Goal: Check status: Check status

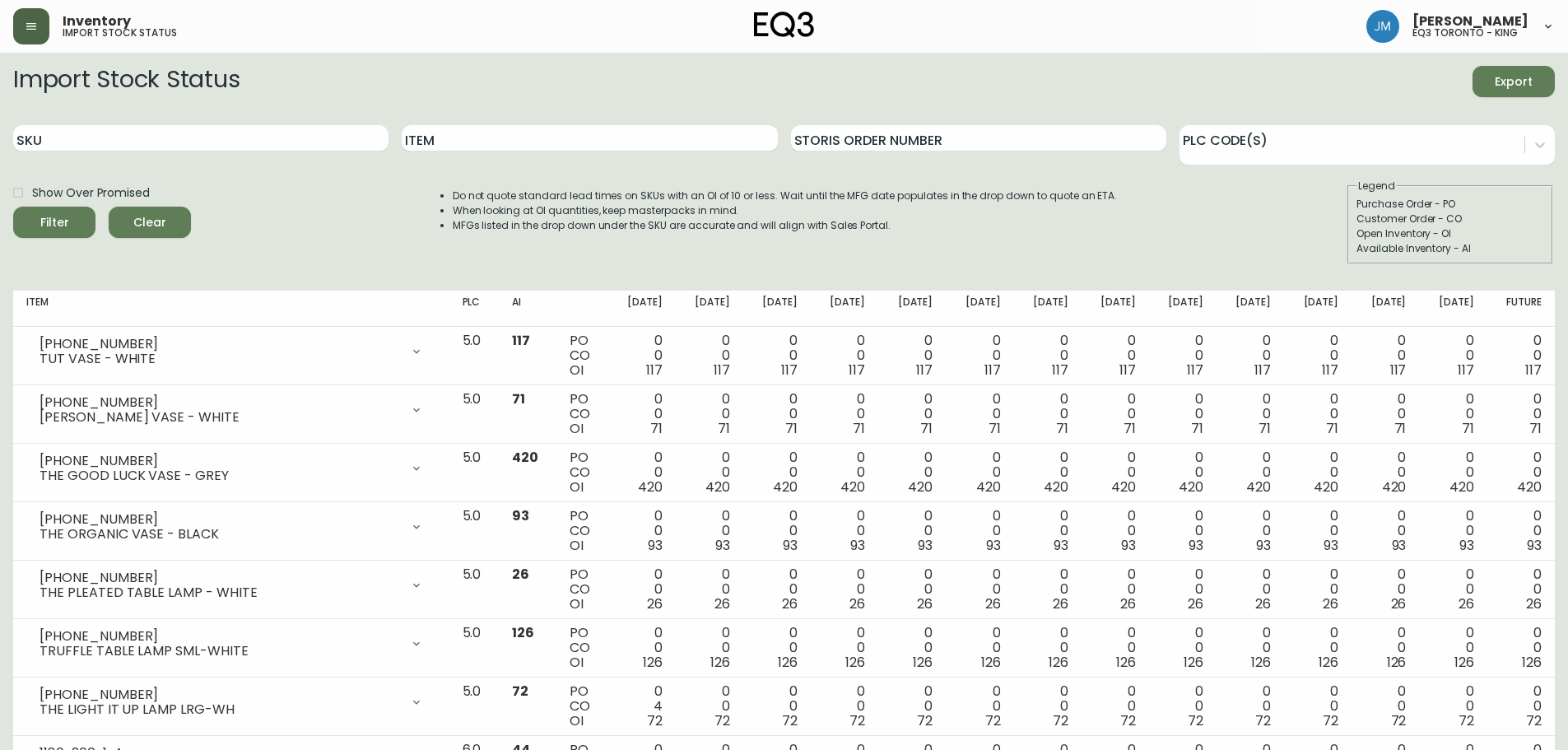
click at [39, 23] on button "button" at bounding box center [31, 26] width 37 height 37
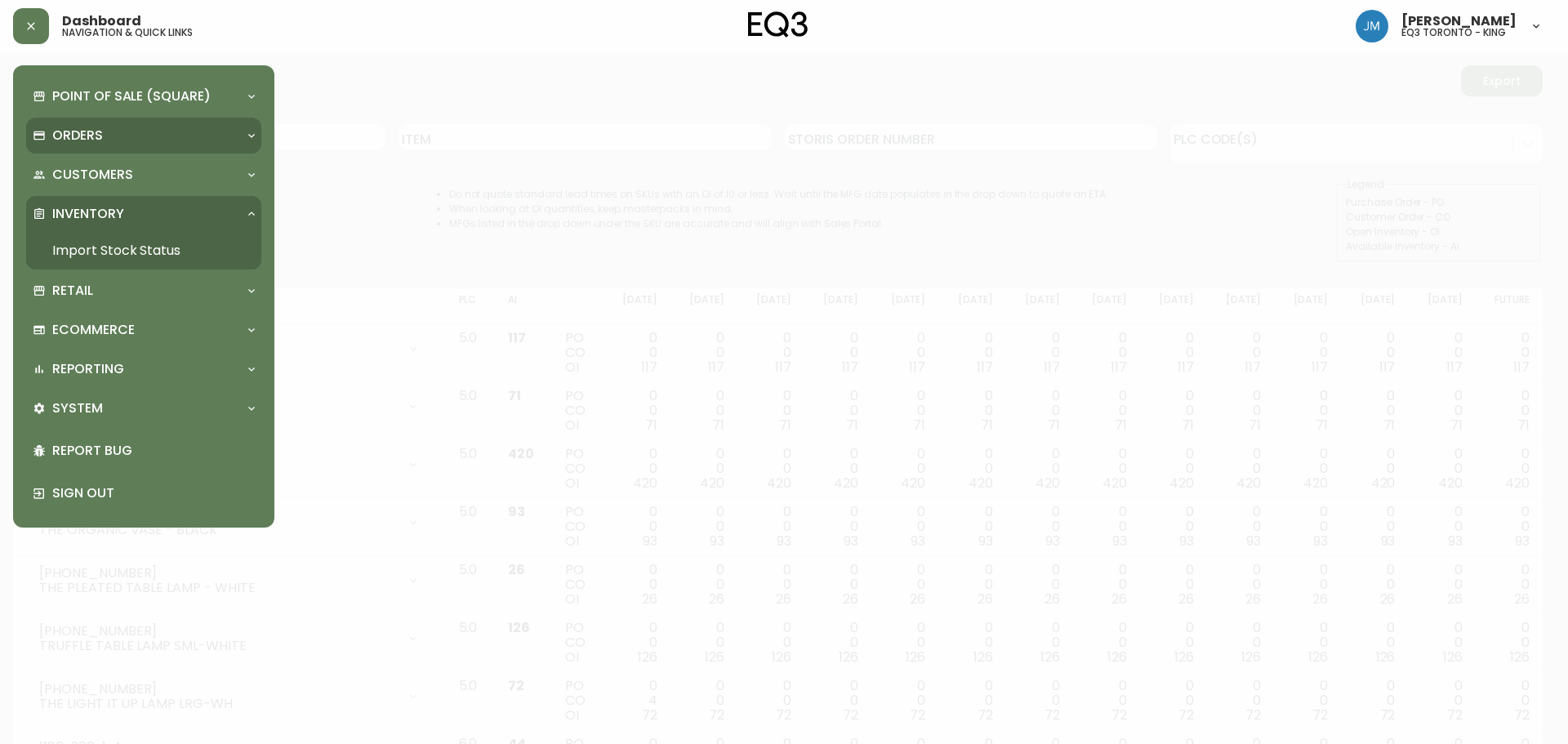
click at [86, 119] on div "Orders" at bounding box center [144, 135] width 235 height 36
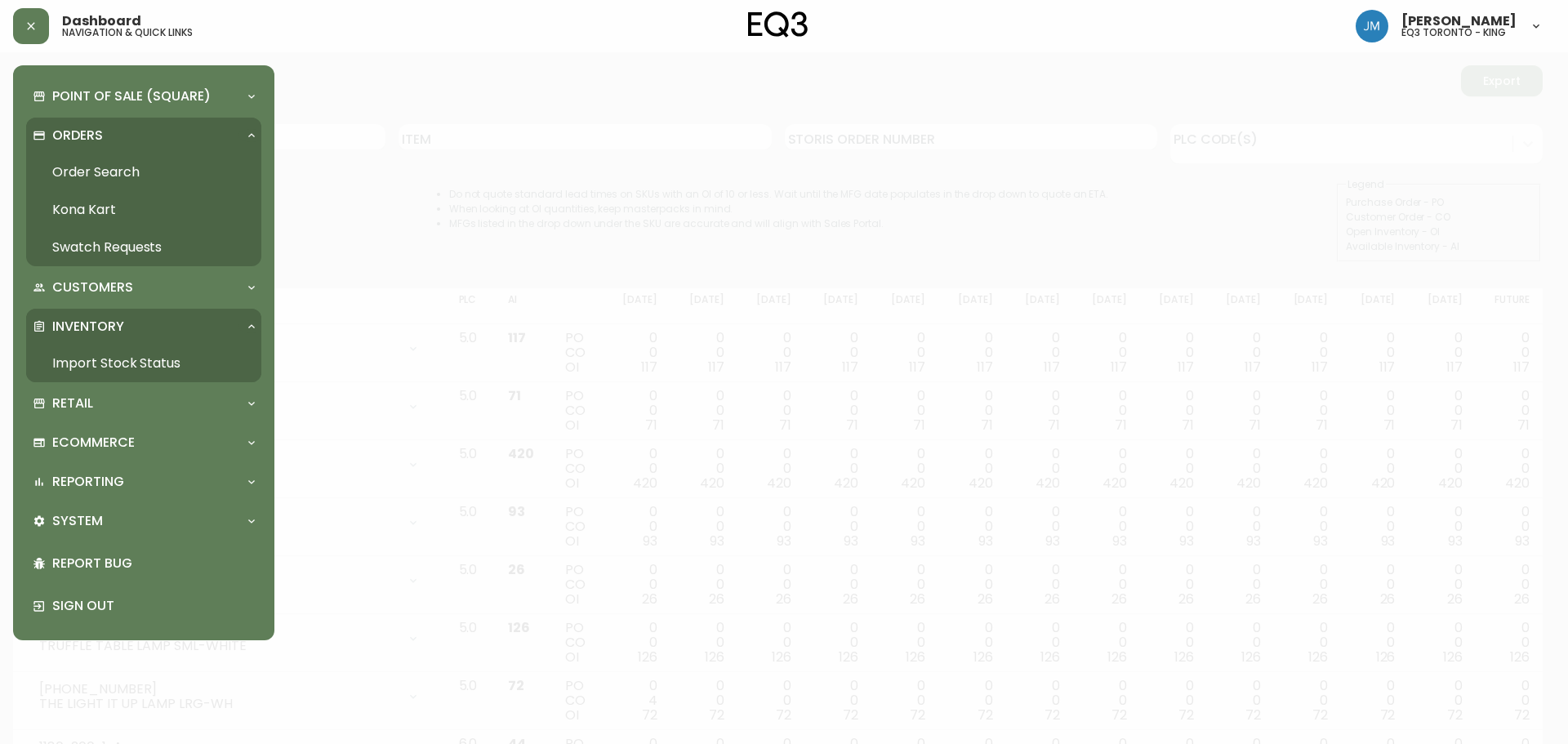
click at [88, 169] on link "Order Search" at bounding box center [144, 172] width 235 height 37
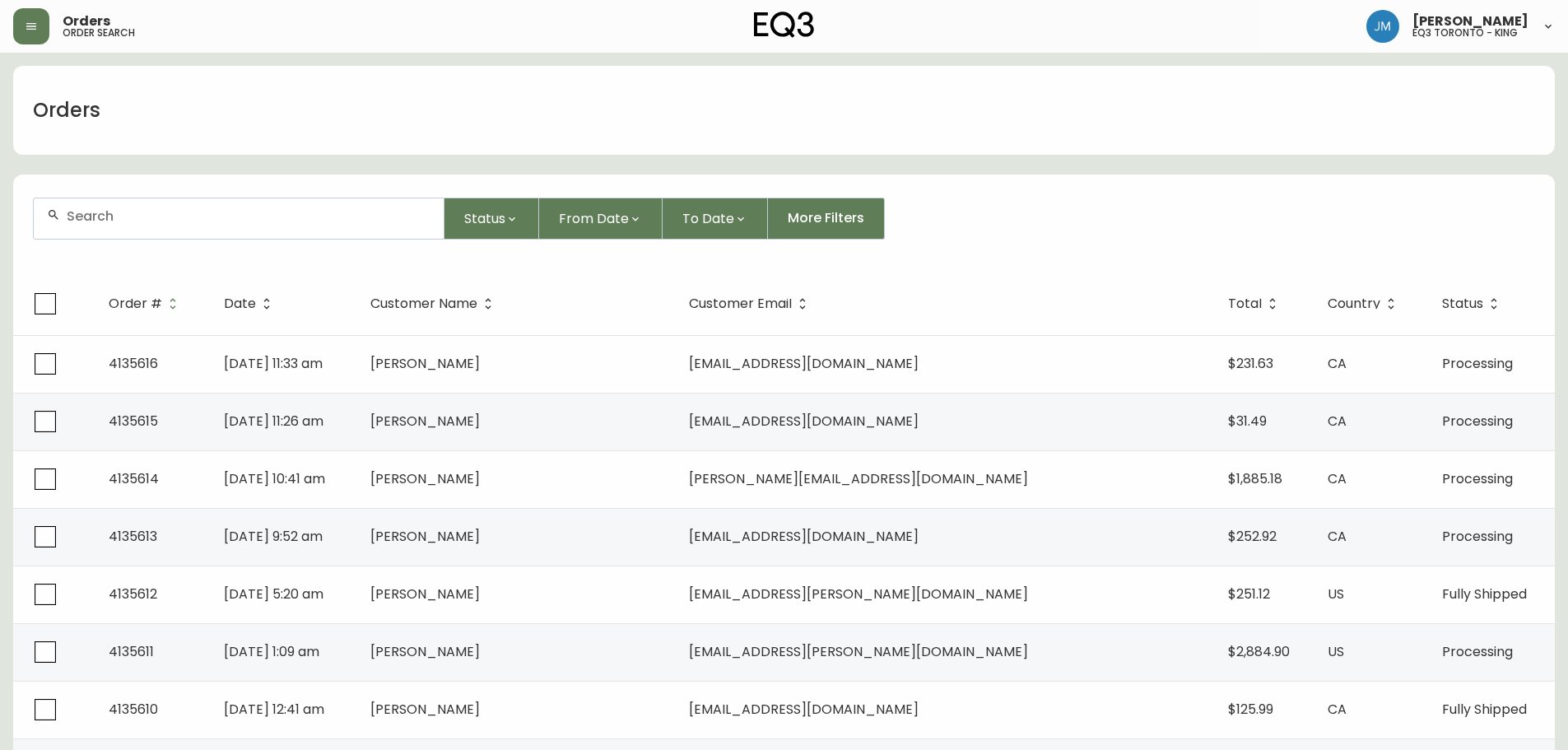
click at [63, 216] on div at bounding box center [238, 218] width 410 height 40
paste input "4135435"
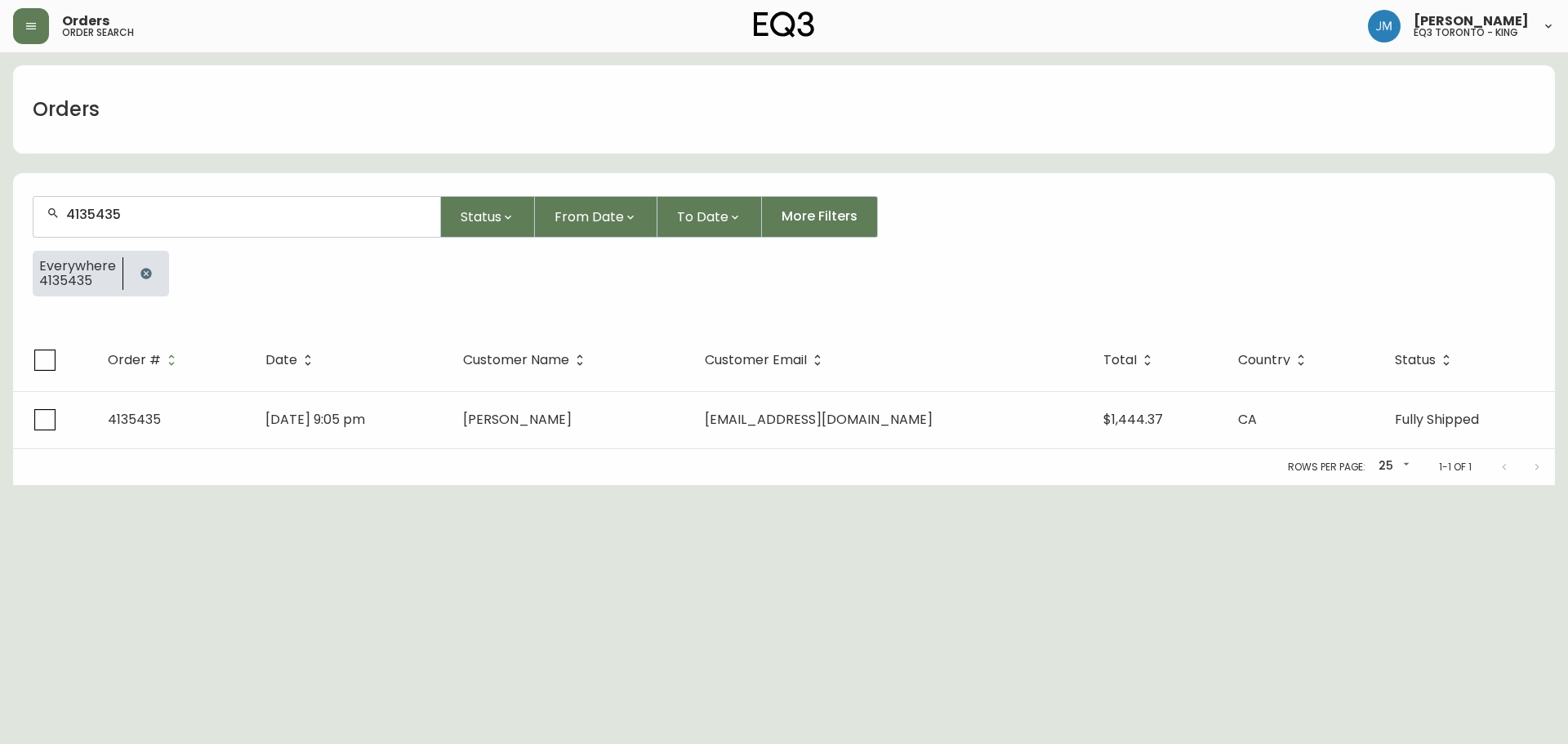
type input "4135435"
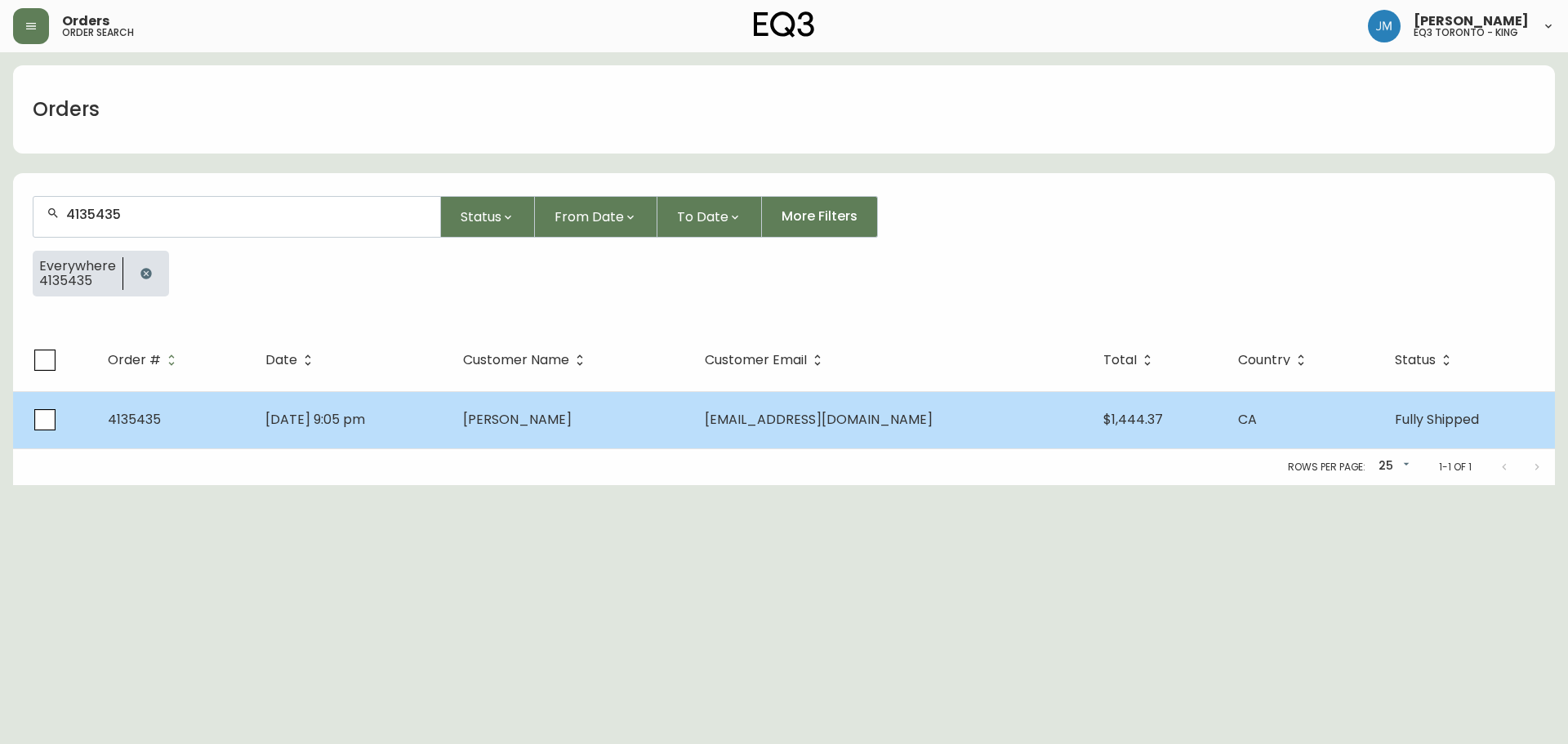
click at [564, 420] on span "[PERSON_NAME]" at bounding box center [517, 419] width 109 height 19
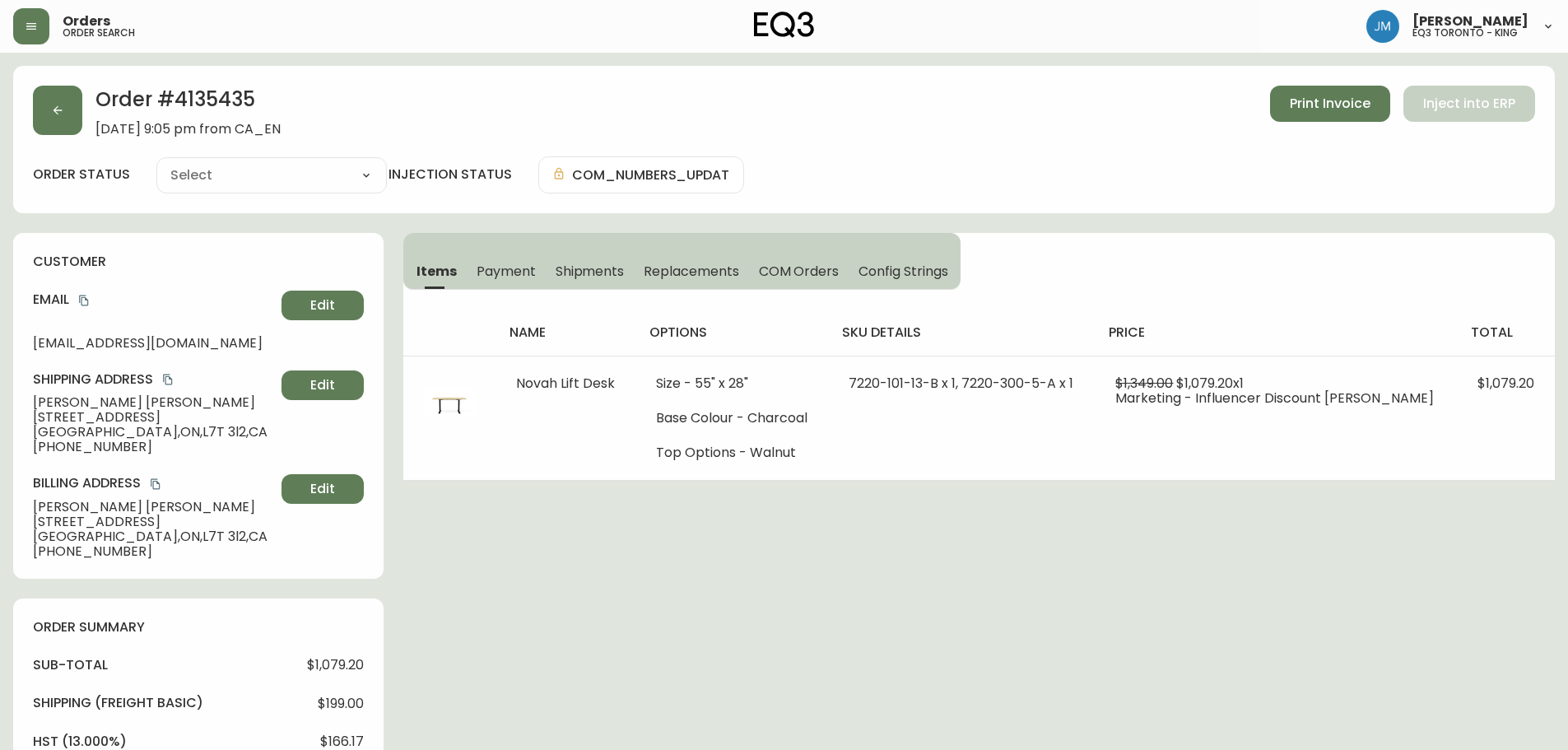
type input "Fully Shipped"
select select "FULLY_SHIPPED"
click at [54, 107] on icon "button" at bounding box center [57, 110] width 13 height 13
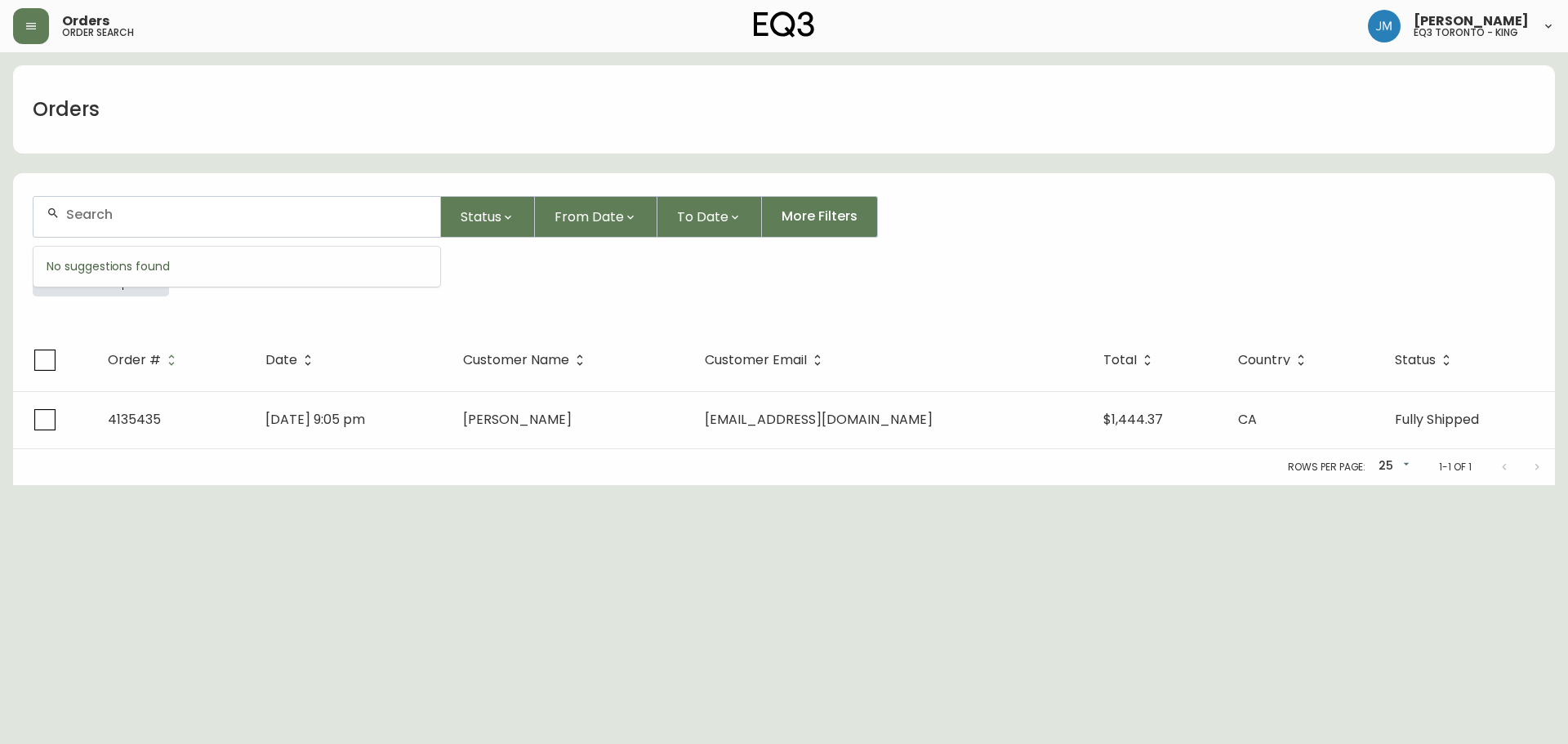
click at [193, 220] on input "text" at bounding box center [247, 214] width 361 height 16
paste input "1101915842"
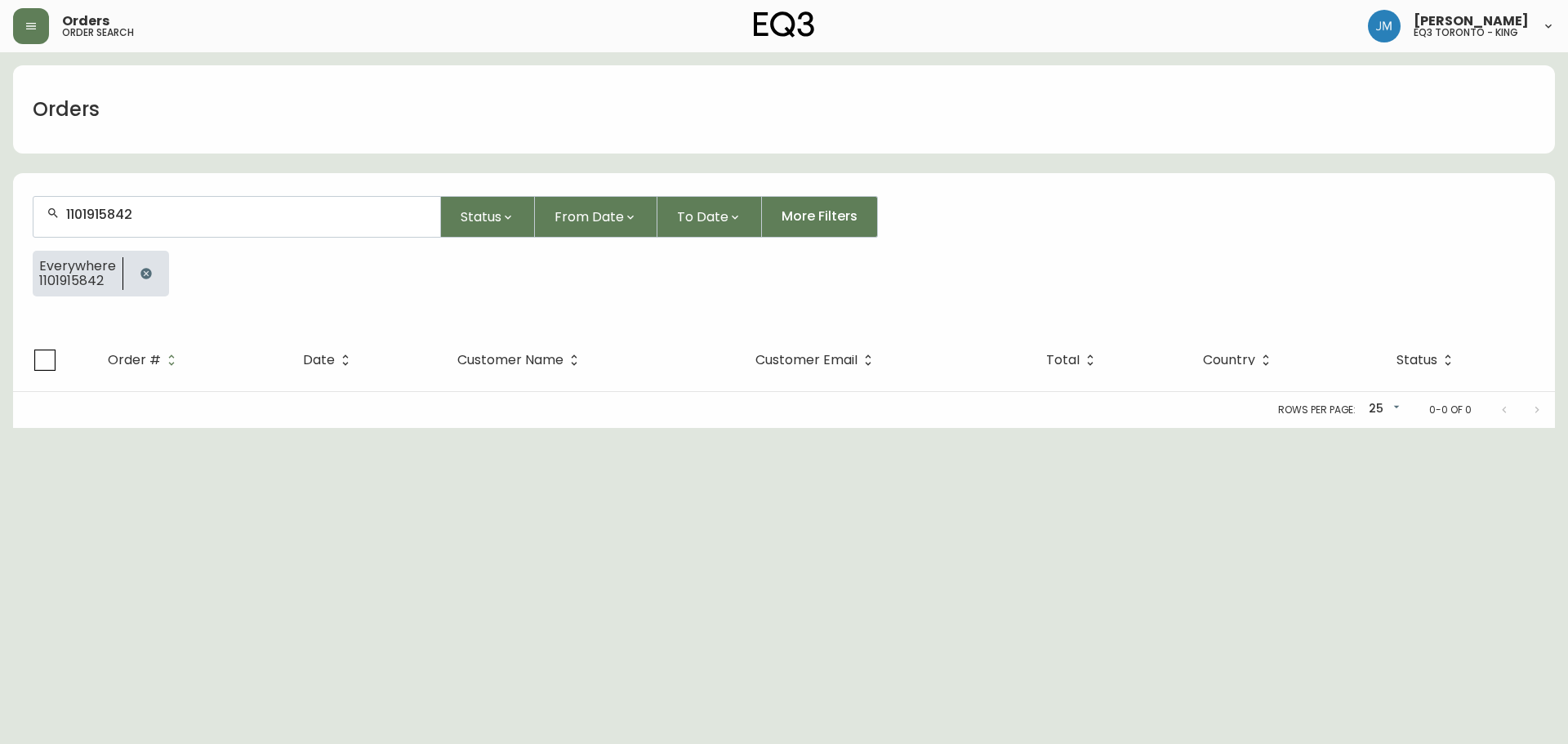
type input "1101915842"
